Goal: Use online tool/utility: Use online tool/utility

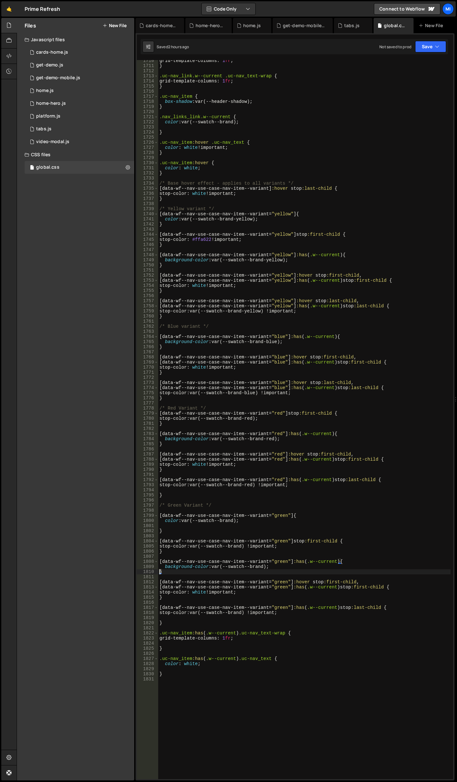
scroll to position [8951, 0]
click at [285, 426] on div "grid-template-columns : 1 fr ; } .uc-nav_link.w--current .uc-nav_text-wrap { gr…" at bounding box center [304, 422] width 292 height 729
click at [295, 299] on div "grid-template-columns : 1 fr ; } .uc-nav_link.w--current .uc-nav_text-wrap { gr…" at bounding box center [304, 422] width 292 height 729
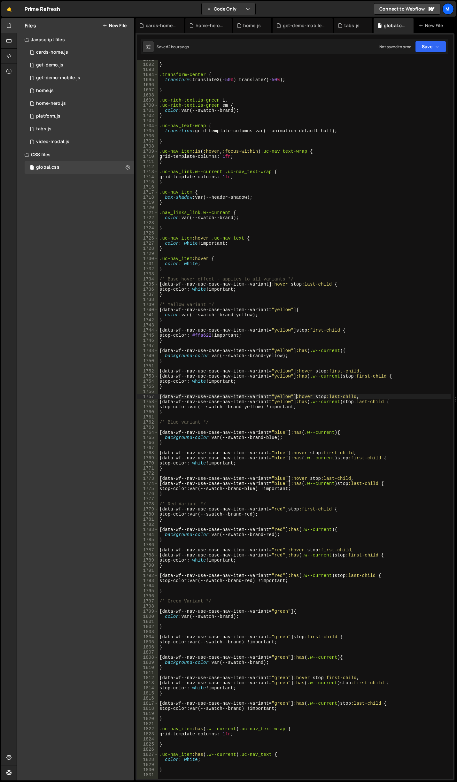
scroll to position [8856, 0]
click at [186, 242] on div "} .transform-center { transform : translateX( -50 % ) translateY( -50 % ) ; } .…" at bounding box center [304, 421] width 292 height 729
drag, startPoint x: 184, startPoint y: 264, endPoint x: 198, endPoint y: 264, distance: 14.4
click at [198, 264] on div "} .transform-center { transform : translateX( -50 % ) translateY( -50 % ) ; } .…" at bounding box center [304, 421] width 292 height 729
click at [210, 240] on div "} .transform-center { transform : translateX( -50 % ) translateY( -50 % ) ; } .…" at bounding box center [304, 421] width 292 height 729
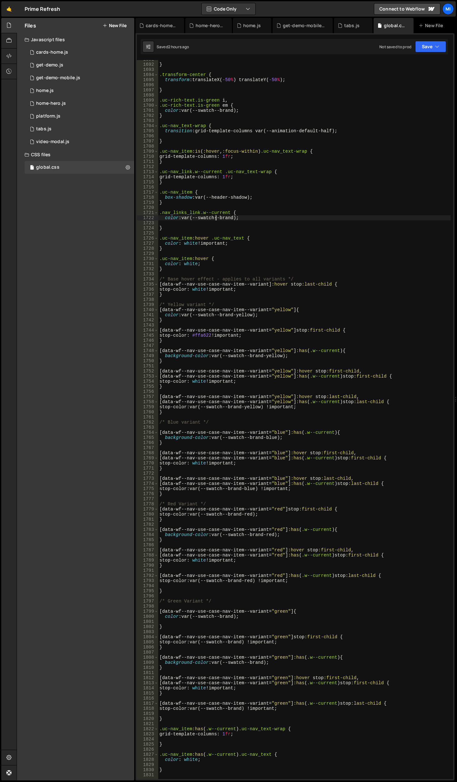
click at [216, 219] on div "} .transform-center { transform : translateX( -50 % ) translateY( -50 % ) ; } .…" at bounding box center [304, 421] width 292 height 729
click at [199, 200] on div "} .transform-center { transform : translateX( -50 % ) translateY( -50 % ) ; } .…" at bounding box center [304, 421] width 292 height 729
click at [201, 196] on div "} .transform-center { transform : translateX( -50 % ) translateY( -50 % ) ; } .…" at bounding box center [304, 421] width 292 height 729
click at [271, 386] on div "} .transform-center { transform : translateX( -50 % ) translateY( -50 % ) ; } .…" at bounding box center [304, 421] width 292 height 729
drag, startPoint x: 196, startPoint y: 382, endPoint x: 210, endPoint y: 382, distance: 14.1
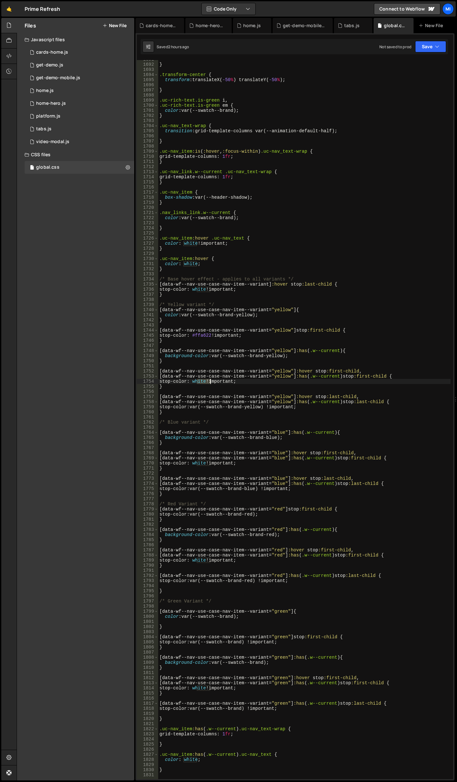
click at [210, 382] on div "} .transform-center { transform : translateX( -50 % ) translateY( -50 % ) ; } .…" at bounding box center [304, 421] width 292 height 729
paste textarea "var(--swatch--dark)"
click at [206, 382] on div "} .transform-center { transform : translateX( -50 % ) translateY( -50 % ) ; } .…" at bounding box center [304, 421] width 292 height 729
click at [258, 404] on div "} .transform-center { transform : translateX( -50 % ) translateY( -50 % ) ; } .…" at bounding box center [304, 421] width 292 height 729
click at [237, 413] on div "} .transform-center { transform : translateX( -50 % ) translateY( -50 % ) ; } .…" at bounding box center [304, 421] width 292 height 729
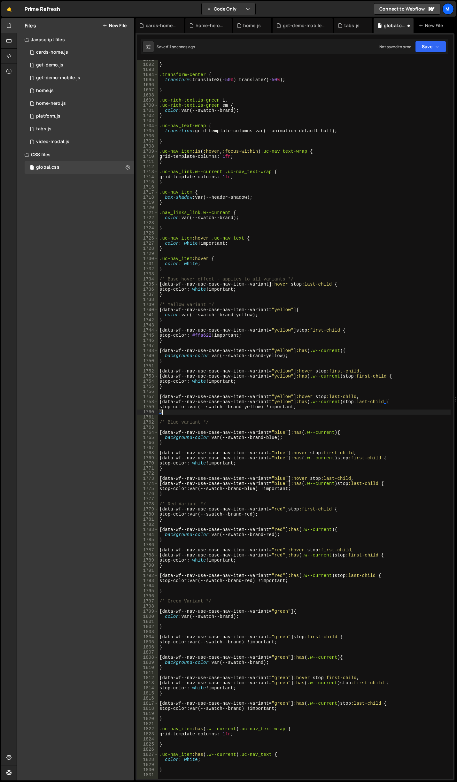
click at [248, 385] on div "} .transform-center { transform : translateX( -50 % ) translateY( -50 % ) ; } .…" at bounding box center [304, 421] width 292 height 729
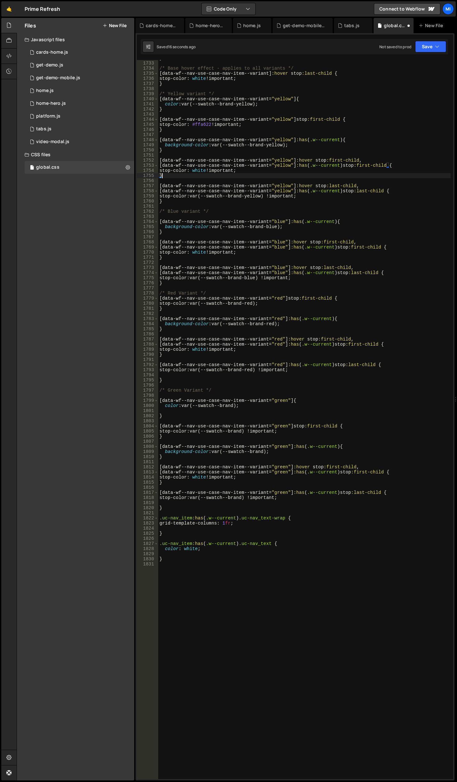
scroll to position [9028, 0]
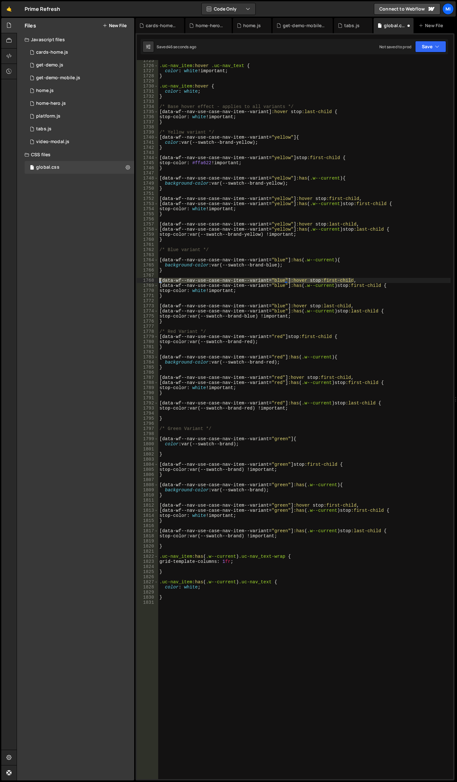
drag, startPoint x: 357, startPoint y: 279, endPoint x: 133, endPoint y: 281, distance: 224.2
click at [133, 281] on div "Files New File Javascript files 0 cards-home.js 0 0 get-demo.js 0 0 get-demo-mo…" at bounding box center [237, 399] width 440 height 763
type textarea "[data-wf--nav-use-case-nav-item--variant="blue"]:hover stop:first-child,"
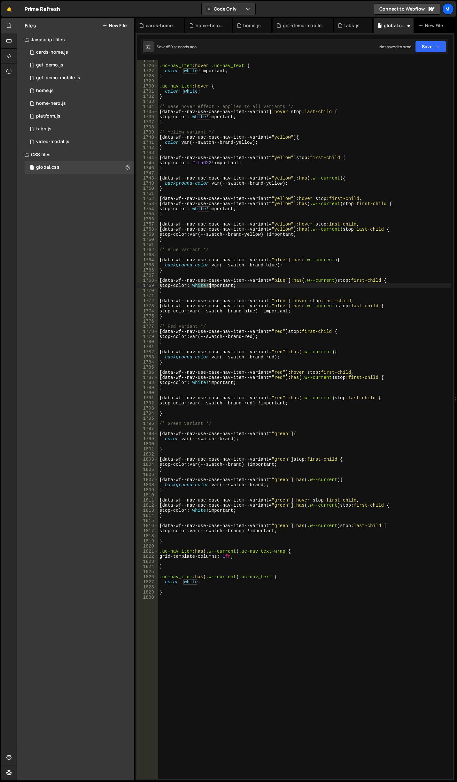
drag, startPoint x: 196, startPoint y: 286, endPoint x: 211, endPoint y: 286, distance: 14.7
click at [211, 286] on div ".uc-nav_item :hover .uc-nav_text { color : white !important ; } .uc-nav_item :h…" at bounding box center [304, 422] width 292 height 729
paste textarea "var(--swatch--dark)"
click at [326, 339] on div ".uc-nav_item :hover .uc-nav_text { color : white !important ; } .uc-nav_item :h…" at bounding box center [304, 422] width 292 height 729
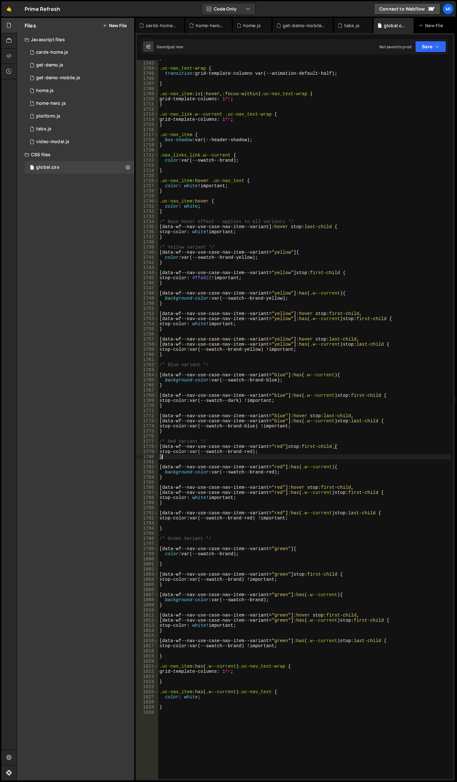
scroll to position [8913, 0]
click at [223, 279] on div "} .uc-nav_text-wrap { transition : grid-template-columns var(--animation-defaul…" at bounding box center [304, 420] width 292 height 729
click at [227, 245] on div "} .uc-nav_text-wrap { transition : grid-template-columns var(--animation-defaul…" at bounding box center [304, 420] width 292 height 729
type textarea "/* Yellow variant */"
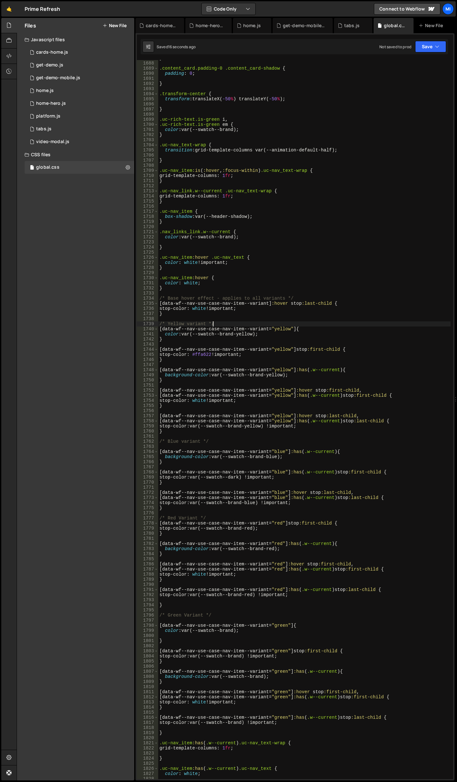
scroll to position [8836, 0]
click at [275, 207] on div "} .content_card.padding-0 .content_card-shadow { padding : 0 ; } .transform-cen…" at bounding box center [304, 420] width 292 height 729
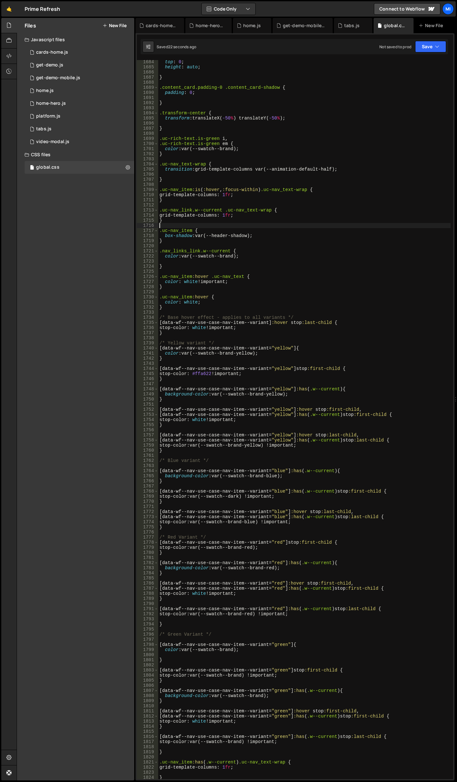
scroll to position [8817, 0]
click at [249, 217] on div "top : 0 ; height : auto ; } .content_card.padding-0 .content_card-shadow { padd…" at bounding box center [304, 423] width 292 height 729
type textarea "grid-template-columns: 1fr;"
click at [249, 261] on div "top : 0 ; height : auto ; } .content_card.padding-0 .content_card-shadow { padd…" at bounding box center [304, 423] width 292 height 729
click at [254, 306] on div "top : 0 ; height : auto ; } .content_card.padding-0 .content_card-shadow { padd…" at bounding box center [304, 423] width 292 height 729
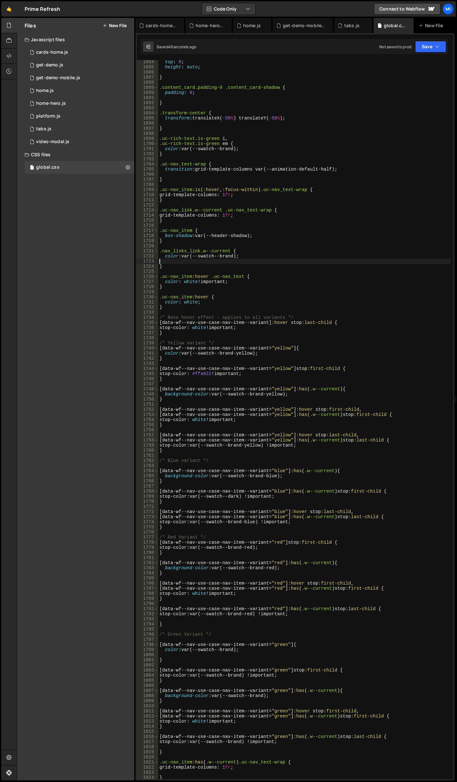
type textarea "}"
click at [282, 335] on div "top : 0 ; height : auto ; } .content_card.padding-0 .content_card-shadow { padd…" at bounding box center [304, 423] width 292 height 729
click at [261, 308] on div "top : 0 ; height : auto ; } .content_card.padding-0 .content_card-shadow { padd…" at bounding box center [304, 423] width 292 height 729
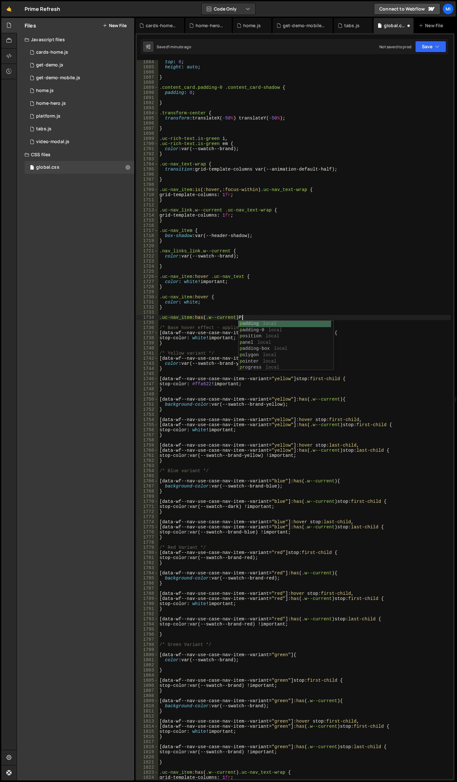
scroll to position [0, 5]
type textarea ".uc-nav_item:has(.w--current) {}"
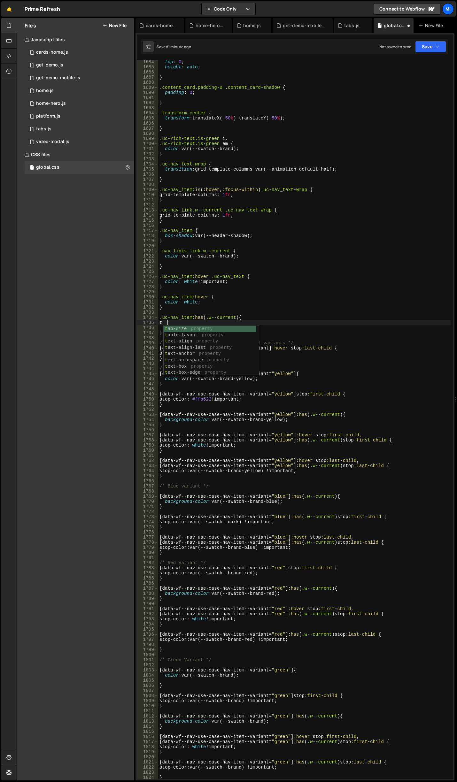
scroll to position [0, 0]
type textarea "t"
paste textarea "var(--swatch--dark);"
click at [257, 378] on div "top : 0 ; height : auto ; } .content_card.padding-0 .content_card-shadow { padd…" at bounding box center [304, 423] width 292 height 729
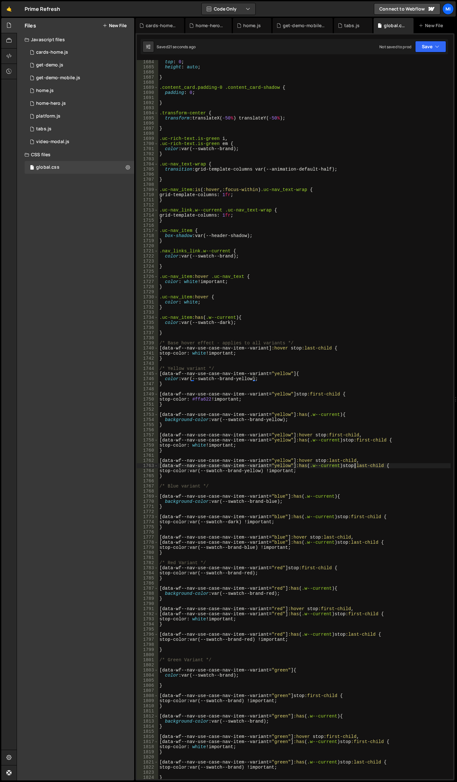
click at [355, 468] on div "top : 0 ; height : auto ; } .content_card.padding-0 .content_card-shadow { padd…" at bounding box center [304, 423] width 292 height 729
click at [336, 484] on div "top : 0 ; height : auto ; } .content_card.padding-0 .content_card-shadow { padd…" at bounding box center [304, 423] width 292 height 729
click at [337, 473] on div "top : 0 ; height : auto ; } .content_card.padding-0 .content_card-shadow { padd…" at bounding box center [304, 423] width 292 height 729
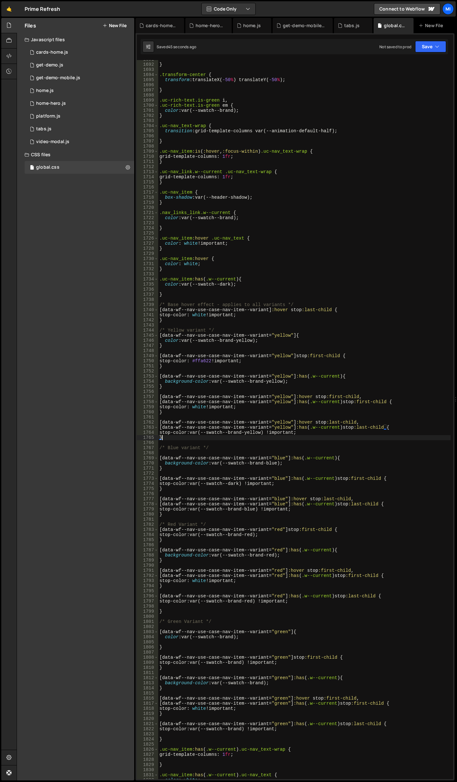
scroll to position [8856, 0]
click at [276, 239] on div "} .transform-center { transform : translateX( -50 % ) translateY( -50 % ) ; } .…" at bounding box center [304, 421] width 292 height 729
type textarea ".uc-nav_item:hover .uc-nav_text {"
type input "w"
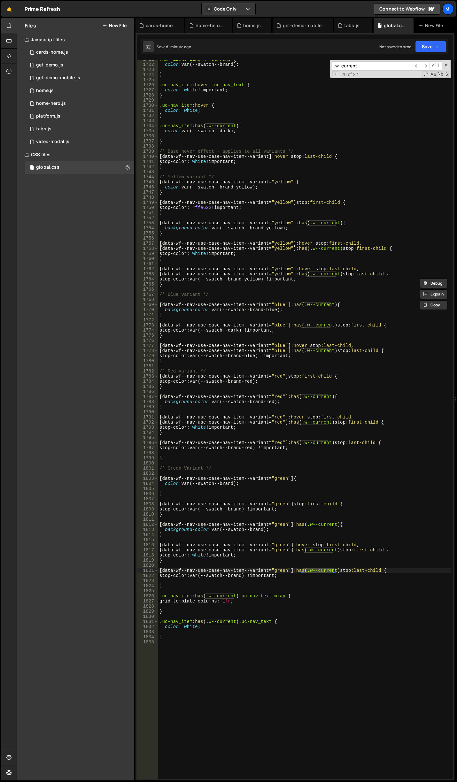
scroll to position [9105, 0]
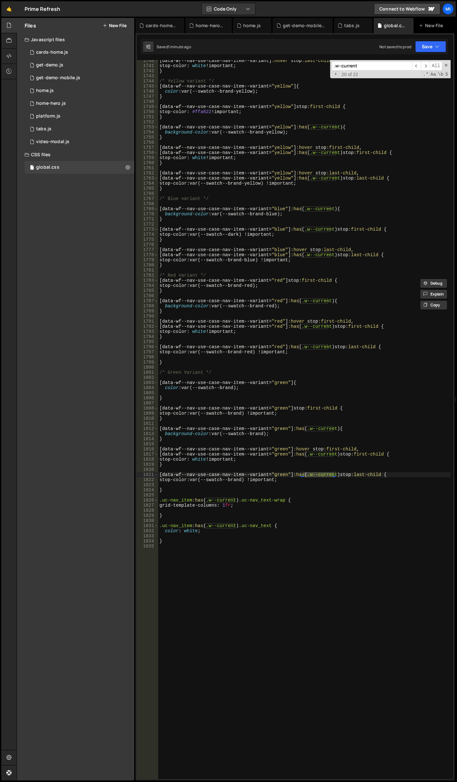
type input ".w--current"
drag, startPoint x: 184, startPoint y: 531, endPoint x: 197, endPoint y: 530, distance: 12.5
click at [197, 530] on div "[ data-wf--nav-use-case-nav-item--variant ] :hover stop :last-child { stop-colo…" at bounding box center [304, 422] width 292 height 729
paste textarea "var(--swatch--dark)"
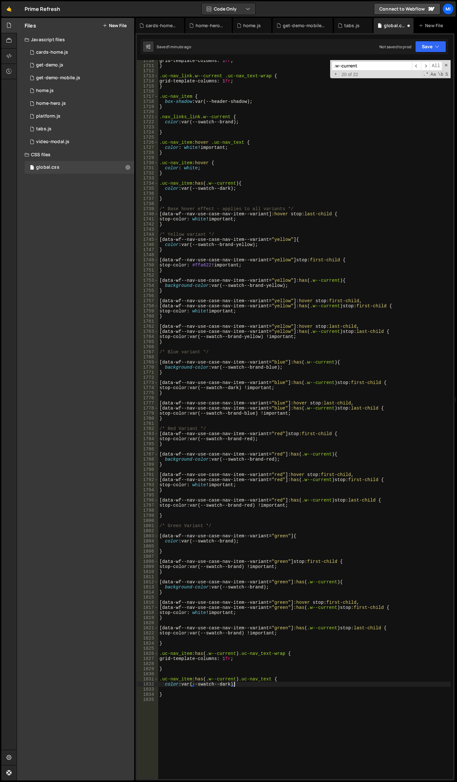
scroll to position [8856, 0]
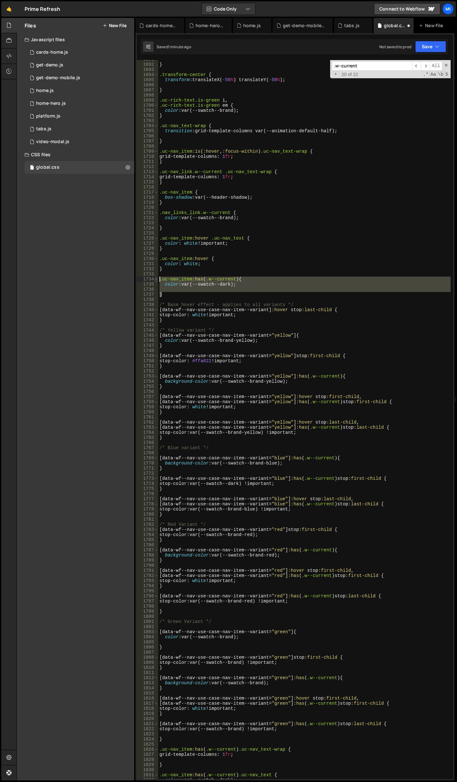
drag, startPoint x: 167, startPoint y: 292, endPoint x: 156, endPoint y: 279, distance: 17.9
click at [156, 279] on div "color: var(--swatch--dark); 1691 1692 1693 1694 1695 1696 1697 1698 1699 1700 1…" at bounding box center [295, 419] width 316 height 719
type textarea ".uc-nav_item:has(.w--current) { color: var(--swatch--dark);"
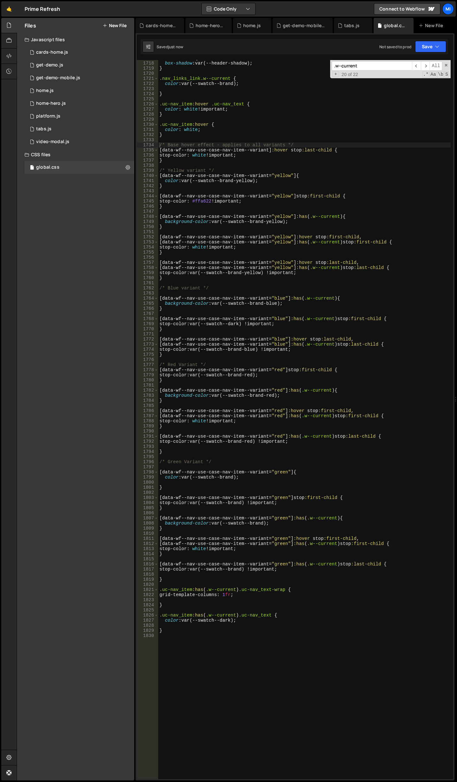
scroll to position [9066, 0]
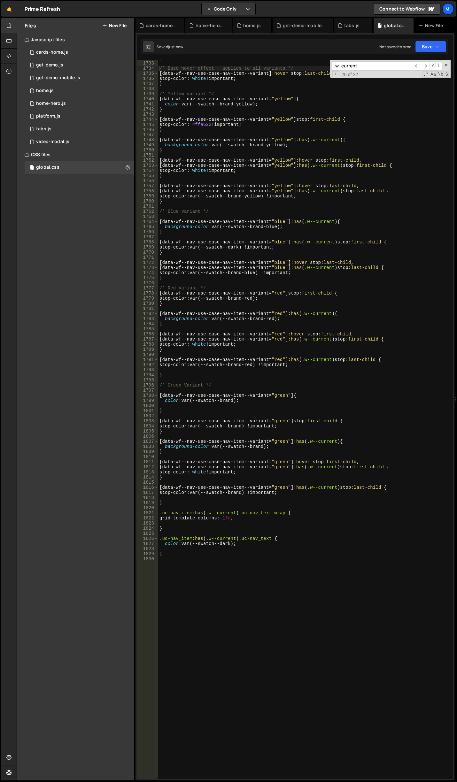
click at [215, 530] on div "} /* Base hover effect - applies to all variants */ [ data-wf--nav-use-case-nav…" at bounding box center [304, 420] width 292 height 729
type textarea "}"
paste textarea "}"
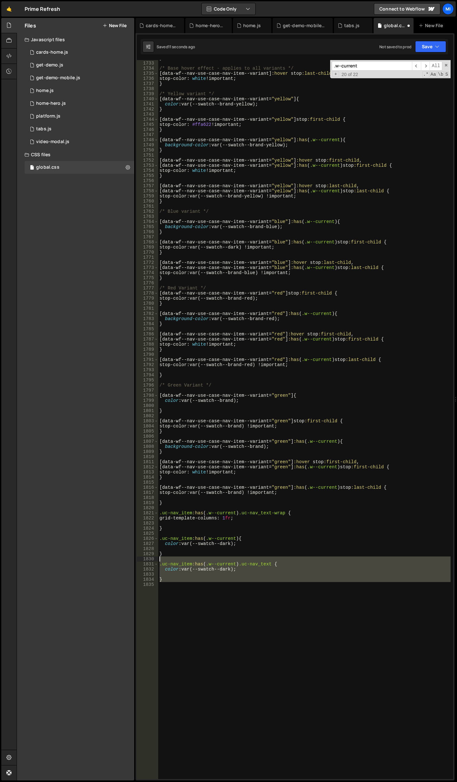
drag, startPoint x: 179, startPoint y: 583, endPoint x: 143, endPoint y: 560, distance: 43.0
click at [143, 560] on div "} 1732 1733 1734 1735 1736 1737 1738 1739 1740 1741 1742 1743 1744 1745 1746 17…" at bounding box center [295, 419] width 316 height 719
type textarea ".uc-nav_item:has(.w--current) .uc-nav_text {"
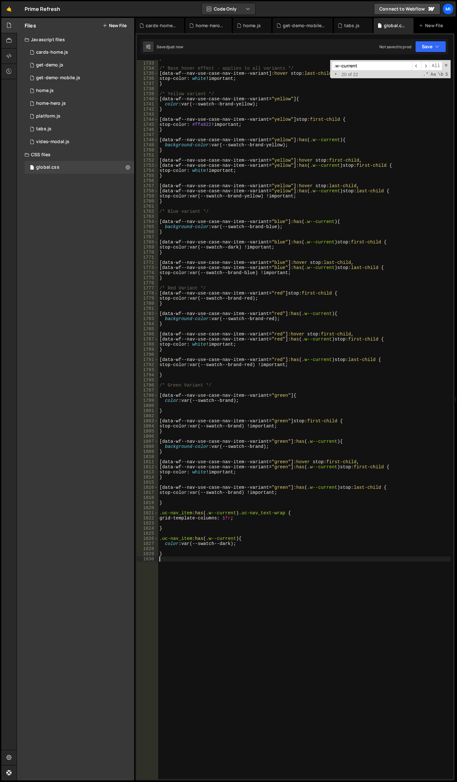
click at [192, 616] on div "} /* Base hover effect - applies to all variants */ [ data-wf--nav-use-case-nav…" at bounding box center [304, 420] width 292 height 729
type textarea "}"
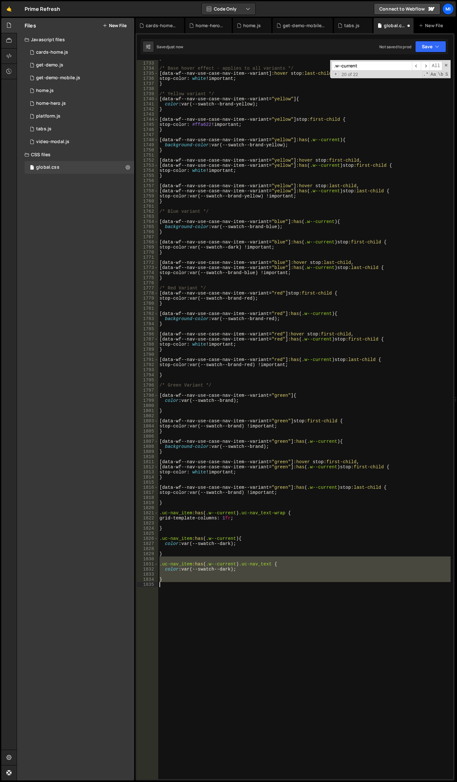
paste textarea
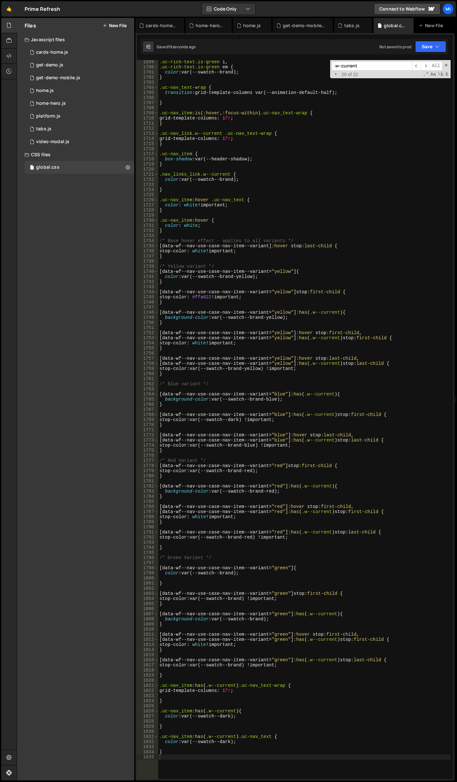
scroll to position [8875, 0]
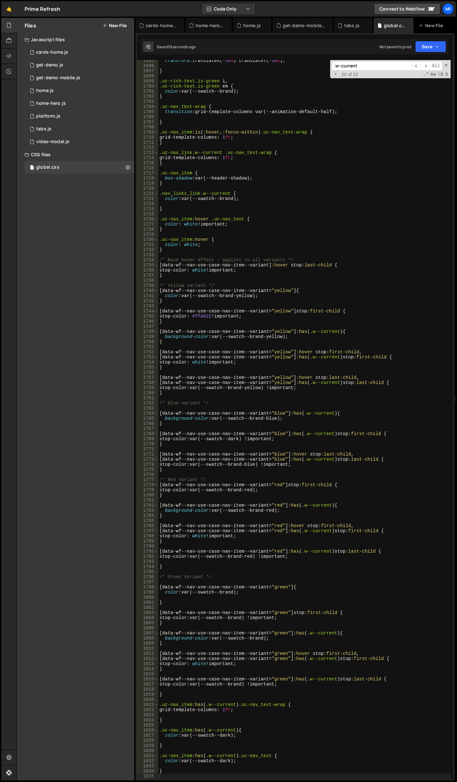
click at [362, 357] on div "transform : translateX( -50 % ) translateY( -50 % ) ; } .uc-rich-text.is-[PERSO…" at bounding box center [304, 422] width 292 height 729
type textarea "[data-wf--nav-use-case-nav-item--variant="yellow"]:has(.w--current) stop:first-…"
click at [361, 349] on div "transform : translateX( -50 % ) translateY( -50 % ) ; } .uc-rich-text.is-[PERSO…" at bounding box center [304, 422] width 292 height 729
drag, startPoint x: 362, startPoint y: 353, endPoint x: 144, endPoint y: 353, distance: 217.2
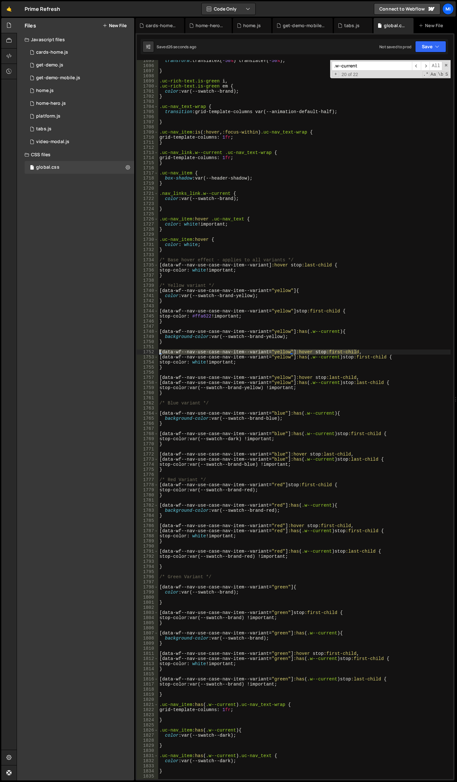
click at [144, 353] on div "1695 1696 1697 1698 1699 1700 1701 1702 1703 1704 1705 1706 1707 1708 1709 1710…" at bounding box center [295, 419] width 316 height 719
type textarea "[data-wf--nav-use-case-nav-item--variant="yellow"]:hover stop:first-child,"
drag, startPoint x: 357, startPoint y: 377, endPoint x: 156, endPoint y: 376, distance: 201.9
click at [156, 376] on div "1695 1696 1697 1698 1699 1700 1701 1702 1703 1704 1705 1706 1707 1708 1709 1710…" at bounding box center [295, 419] width 316 height 719
type textarea "[data-wf--nav-use-case-nav-item--variant="yellow"]:hover stop:last-child,"
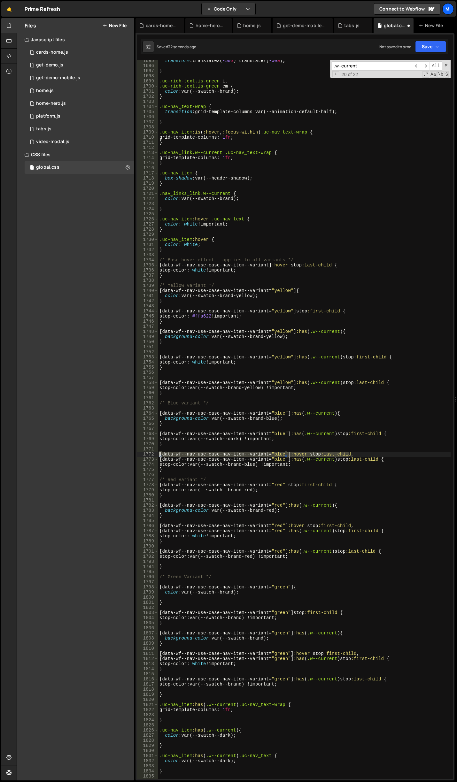
drag, startPoint x: 356, startPoint y: 455, endPoint x: 145, endPoint y: 456, distance: 211.5
click at [145, 456] on div "1695 1696 1697 1698 1699 1700 1701 1702 1703 1704 1705 1706 1707 1708 1709 1710…" at bounding box center [295, 419] width 316 height 719
type textarea "[data-wf--nav-use-case-nav-item--variant="blue"]:hover stop:last-child,"
drag, startPoint x: 355, startPoint y: 527, endPoint x: 131, endPoint y: 526, distance: 223.6
click at [131, 526] on div "Files New File Javascript files 0 cards-home.js 0 0 get-demo.js 0 0 get-demo-mo…" at bounding box center [237, 399] width 440 height 763
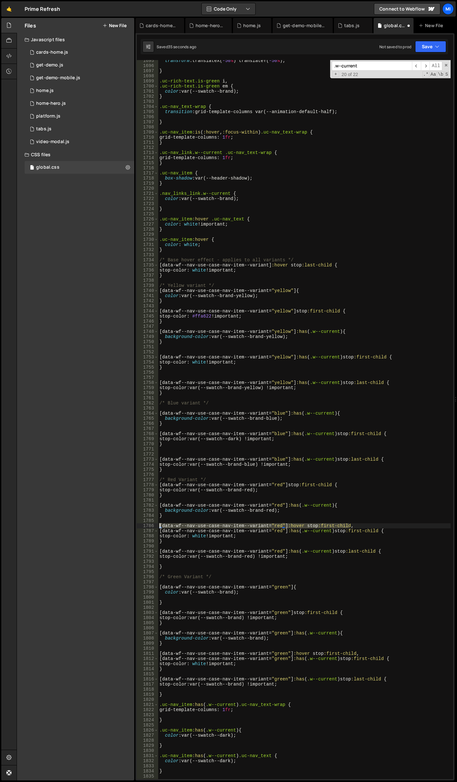
type textarea "[data-wf--nav-use-case-nav-item--variant="red"]:hover stop:first-child,"
drag, startPoint x: 357, startPoint y: 652, endPoint x: 135, endPoint y: 654, distance: 221.7
click at [135, 654] on div "Files New File Javascript files 0 cards-home.js 0 0 get-demo.js 0 0 get-demo-mo…" at bounding box center [237, 399] width 440 height 763
type textarea "[data-wf--nav-use-case-nav-item--variant="green"]:hover stop:first-child,"
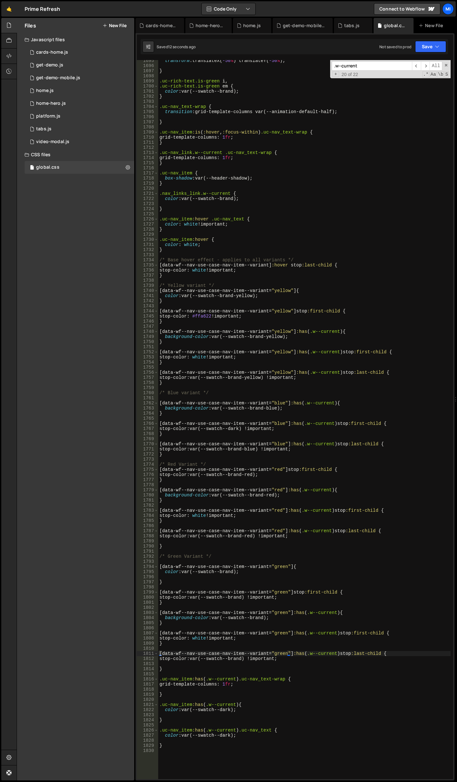
click at [271, 197] on div "transform : translateX( -50 % ) translateY( -50 % ) ; } .uc-rich-text.is-[PERSO…" at bounding box center [304, 422] width 292 height 729
drag, startPoint x: 164, startPoint y: 230, endPoint x: 140, endPoint y: 220, distance: 25.9
click at [140, 220] on div "color: var(--swatch--brand); 1695 1696 1697 1698 1699 1700 1701 1702 1703 1704 …" at bounding box center [295, 419] width 316 height 719
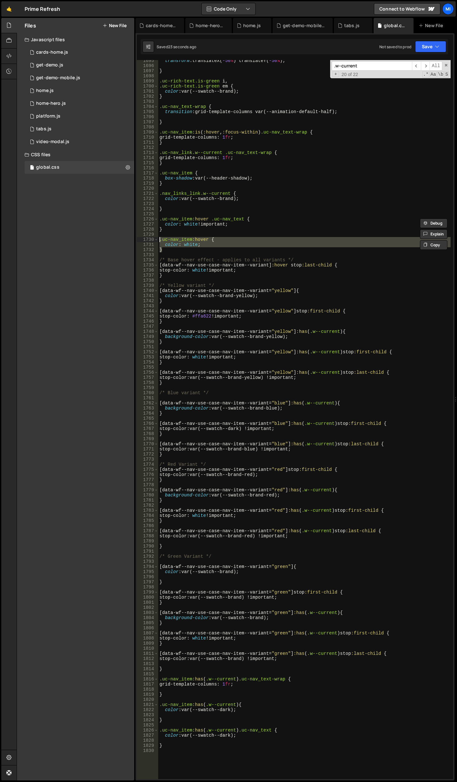
drag, startPoint x: 172, startPoint y: 251, endPoint x: 134, endPoint y: 239, distance: 39.6
click at [134, 239] on div "Files New File Javascript files 0 cards-home.js 0 0 get-demo.js 0 0 get-demo-mo…" at bounding box center [237, 399] width 440 height 763
type textarea ".uc-nav_item:hover { color: white;"
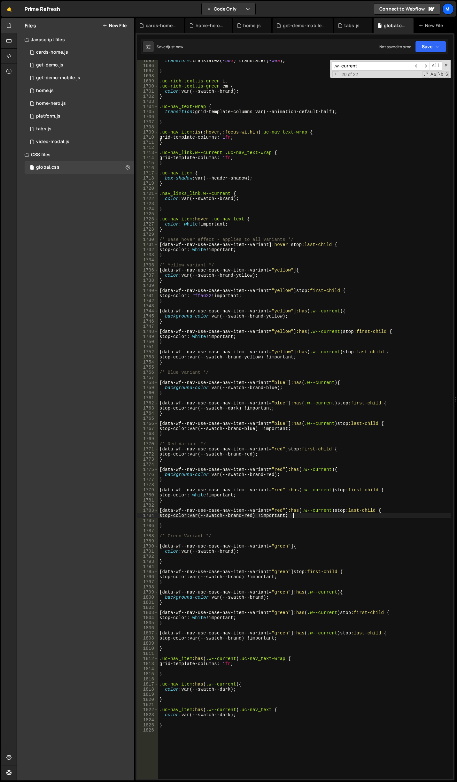
click at [317, 515] on div "transform : translateX( -50 % ) translateY( -50 % ) ; } .uc-rich-text.is-[PERSO…" at bounding box center [304, 422] width 292 height 729
drag, startPoint x: 168, startPoint y: 257, endPoint x: 144, endPoint y: 242, distance: 27.5
click at [144, 242] on div "stop-color: var(--swatch--brand-red) !important; 1695 1696 1697 1698 1699 1700 …" at bounding box center [295, 419] width 316 height 719
type textarea "[data-wf--nav-use-case-nav-item--variant]:hover stop:last-child { stop-color: w…"
